Goal: Task Accomplishment & Management: Manage account settings

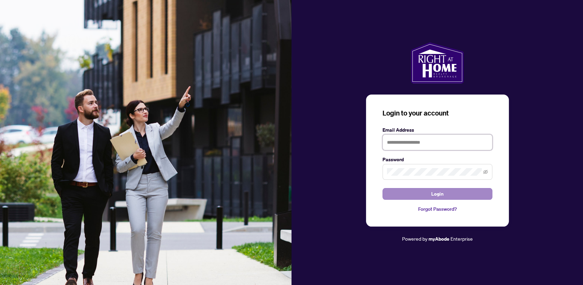
type input "**********"
click at [445, 194] on button "Login" at bounding box center [438, 194] width 110 height 12
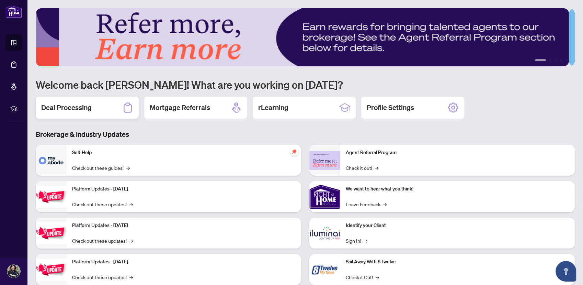
click at [102, 113] on div "Deal Processing" at bounding box center [87, 108] width 103 height 22
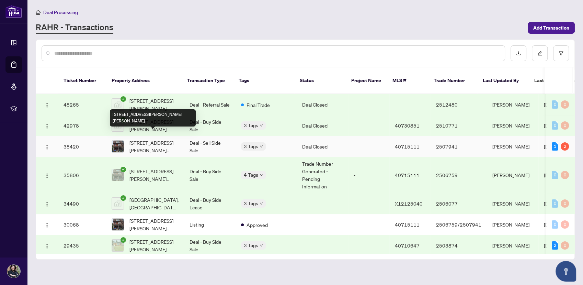
click at [154, 139] on span "[STREET_ADDRESS][PERSON_NAME][PERSON_NAME]" at bounding box center [154, 146] width 49 height 15
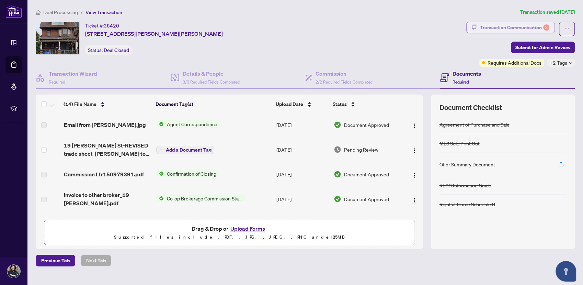
click at [519, 27] on div "Transaction Communication 2" at bounding box center [514, 27] width 69 height 11
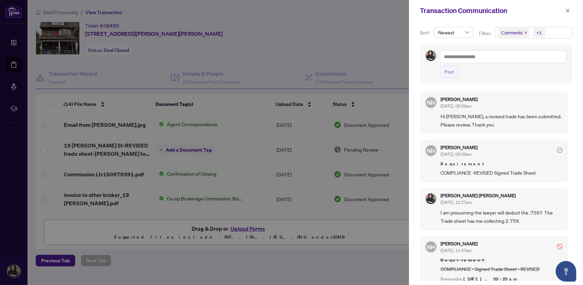
drag, startPoint x: 570, startPoint y: 105, endPoint x: 572, endPoint y: 136, distance: 30.3
click at [572, 136] on div "Sort: Newest Filter: Comments +1 Post NH [PERSON_NAME] [DATE], 09:29am Hi [PERS…" at bounding box center [496, 153] width 174 height 264
click at [199, 135] on div at bounding box center [291, 142] width 583 height 285
click at [568, 10] on icon "close" at bounding box center [568, 10] width 5 height 5
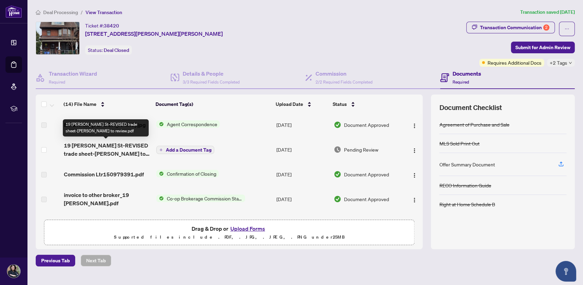
click at [99, 147] on span "19 [PERSON_NAME] St-REVISED trade sheet-[PERSON_NAME] to review.pdf" at bounding box center [107, 149] width 87 height 16
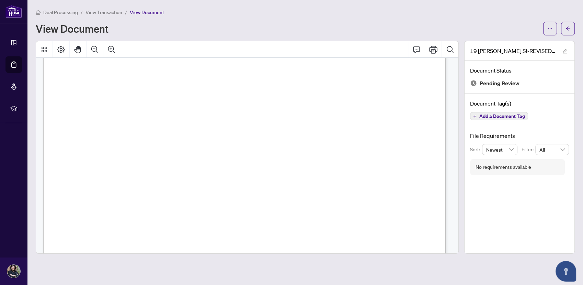
scroll to position [169, 0]
click at [104, 14] on span "View Transaction" at bounding box center [104, 12] width 37 height 6
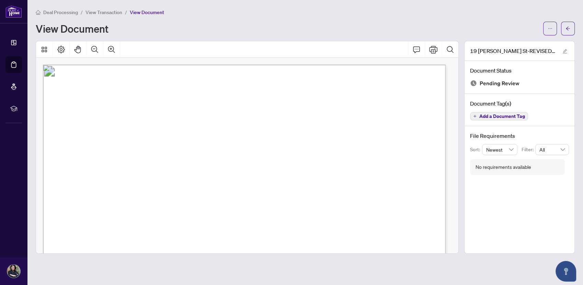
click at [59, 10] on span "Deal Processing" at bounding box center [60, 12] width 35 height 6
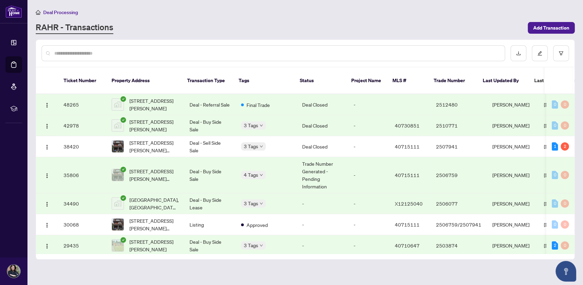
drag, startPoint x: 577, startPoint y: 110, endPoint x: 577, endPoint y: 116, distance: 6.2
click at [577, 116] on main "Deal Processing [PERSON_NAME] - Transactions Add Transaction Ticket Number Prop…" at bounding box center [305, 142] width 556 height 285
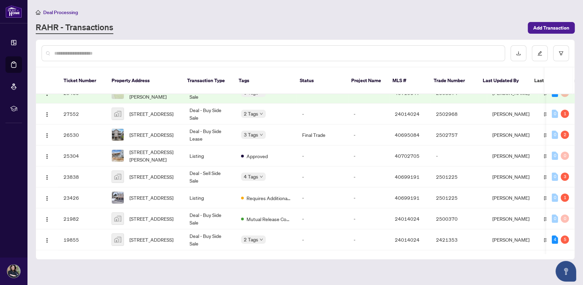
scroll to position [171, 0]
